Goal: Information Seeking & Learning: Learn about a topic

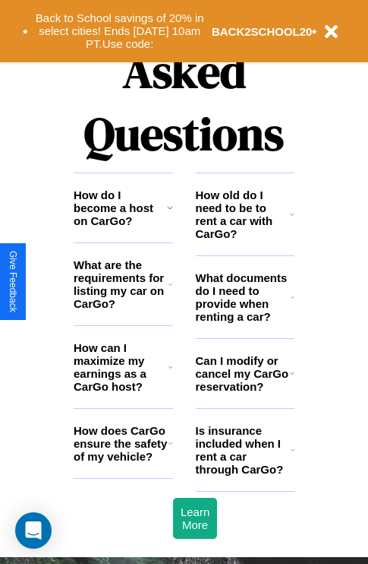
scroll to position [1840, 0]
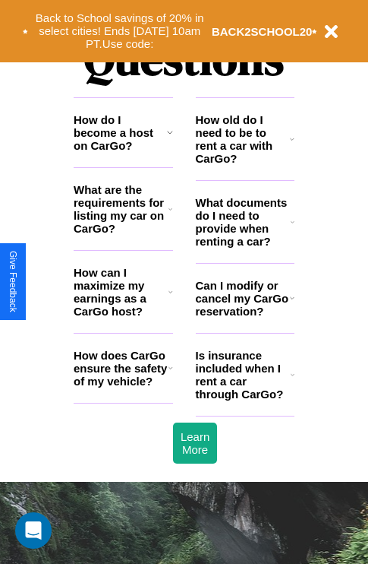
click at [123, 152] on h3 "How do I become a host on CarGo?" at bounding box center [120, 132] width 93 height 39
click at [169, 138] on icon at bounding box center [170, 132] width 6 height 12
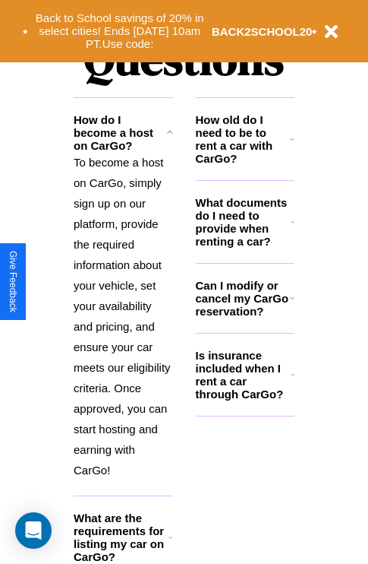
click at [245, 246] on h3 "What documents do I need to provide when renting a car?" at bounding box center [244, 222] width 96 height 52
click at [245, 163] on h3 "How old do I need to be to rent a car with CarGo?" at bounding box center [243, 139] width 95 height 52
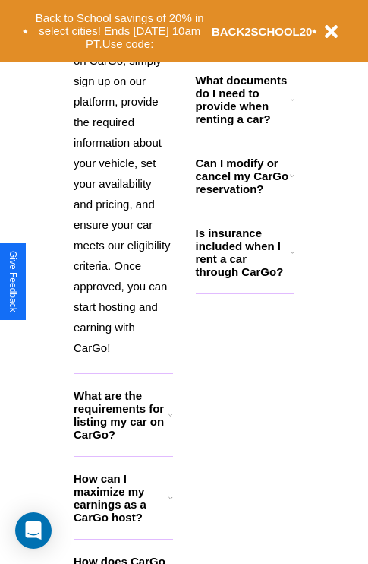
click at [123, 522] on h3 "How can I maximize my earnings as a CarGo host?" at bounding box center [121, 498] width 95 height 52
click at [292, 258] on icon at bounding box center [293, 252] width 4 height 12
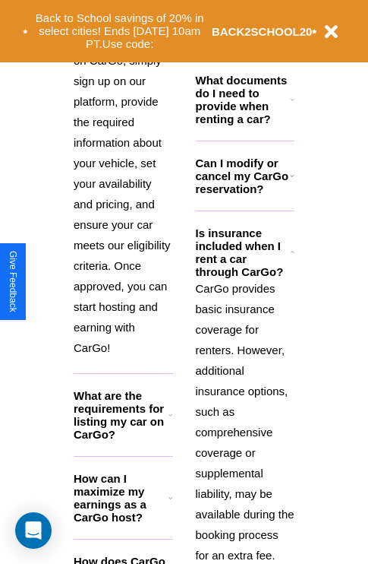
click at [292, 182] on icon at bounding box center [292, 175] width 5 height 12
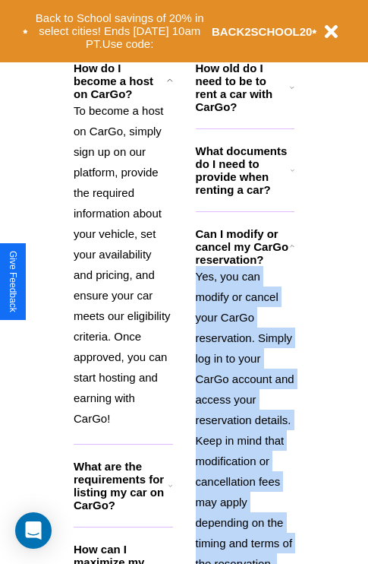
scroll to position [234, 0]
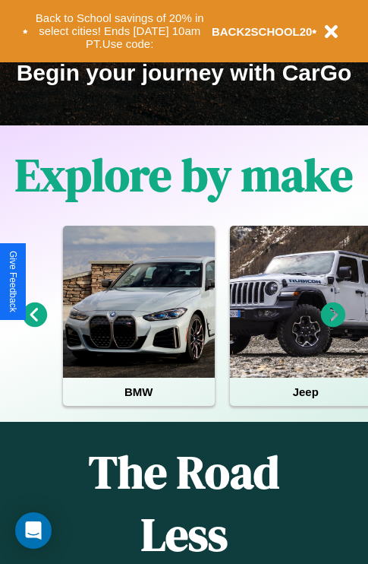
click at [333, 325] on icon at bounding box center [333, 314] width 25 height 25
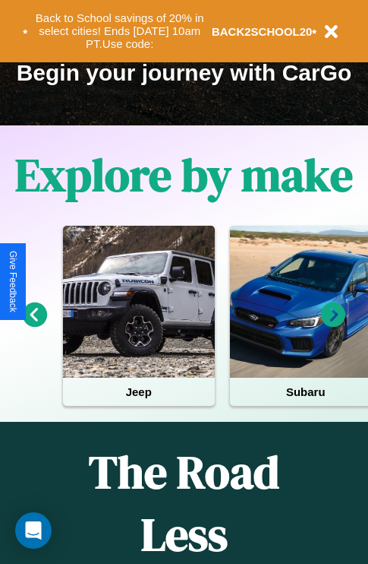
click at [333, 325] on icon at bounding box center [333, 314] width 25 height 25
